Goal: Register for event/course

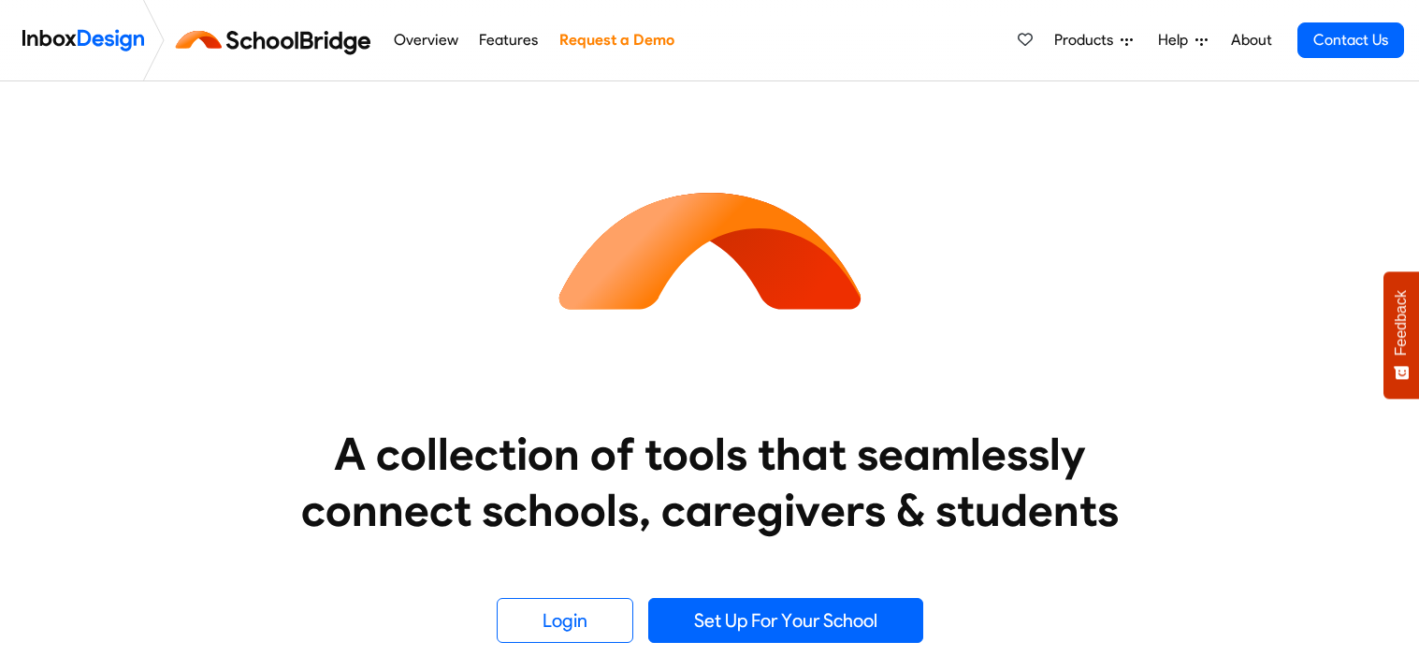
scroll to position [224, 0]
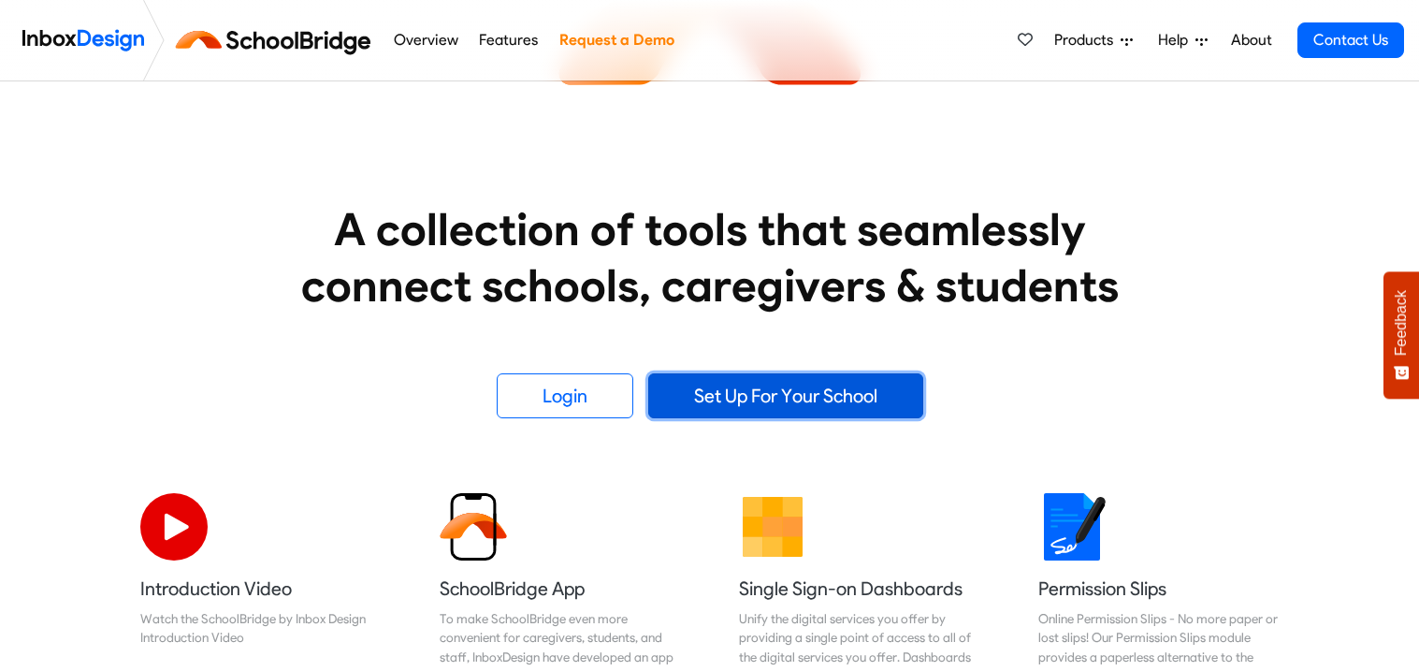
click at [794, 389] on link "Set Up For Your School" at bounding box center [785, 395] width 275 height 45
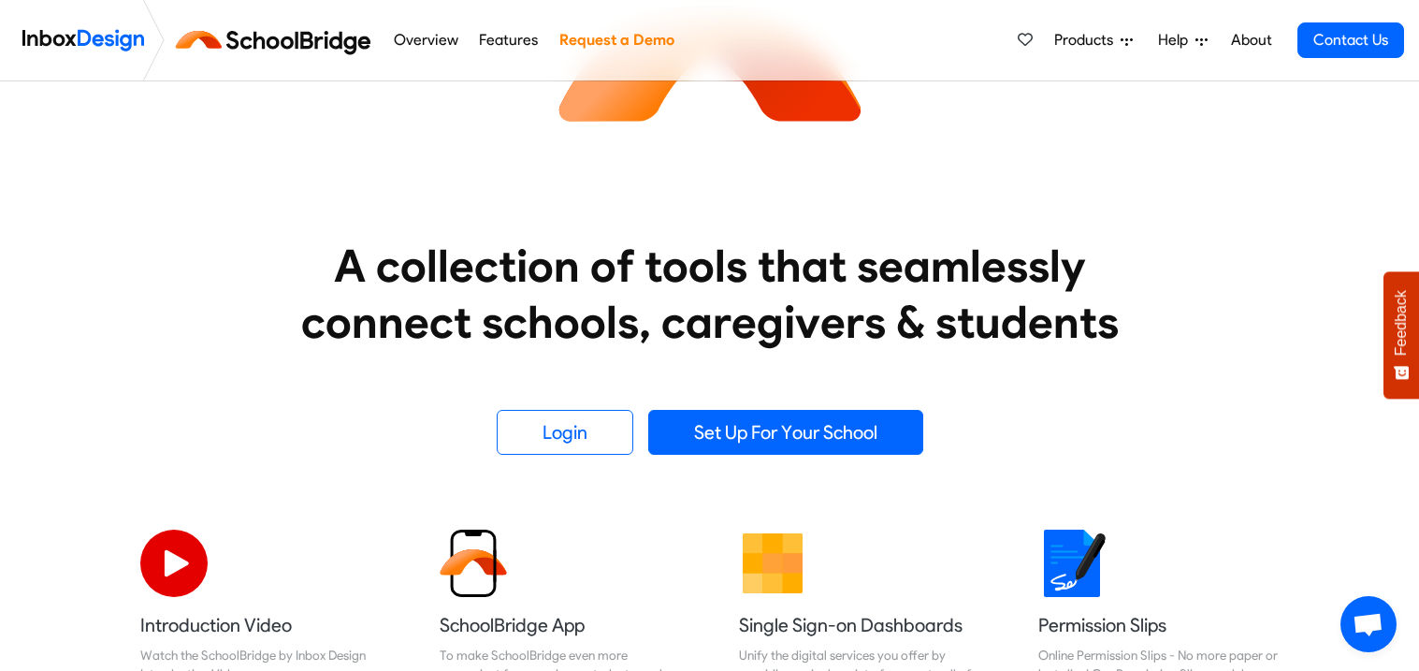
scroll to position [195, 0]
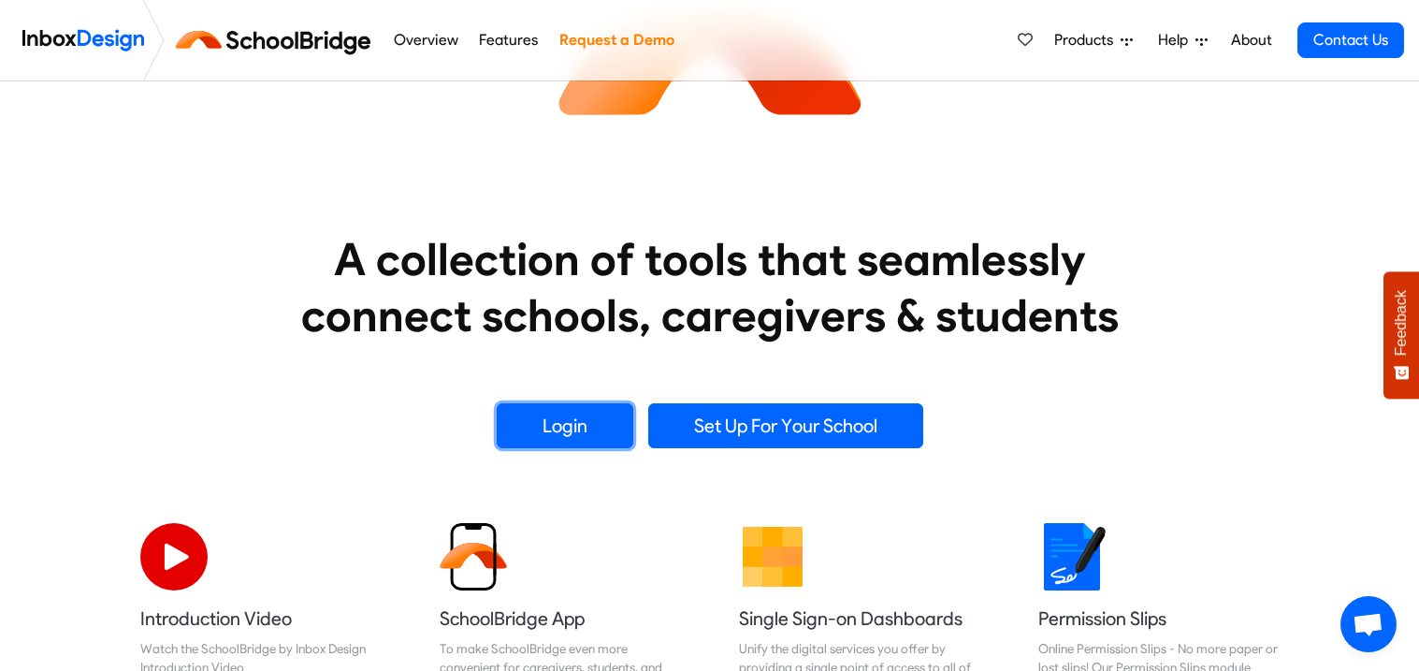
click at [580, 420] on link "Login" at bounding box center [565, 425] width 137 height 45
